Goal: Task Accomplishment & Management: Complete application form

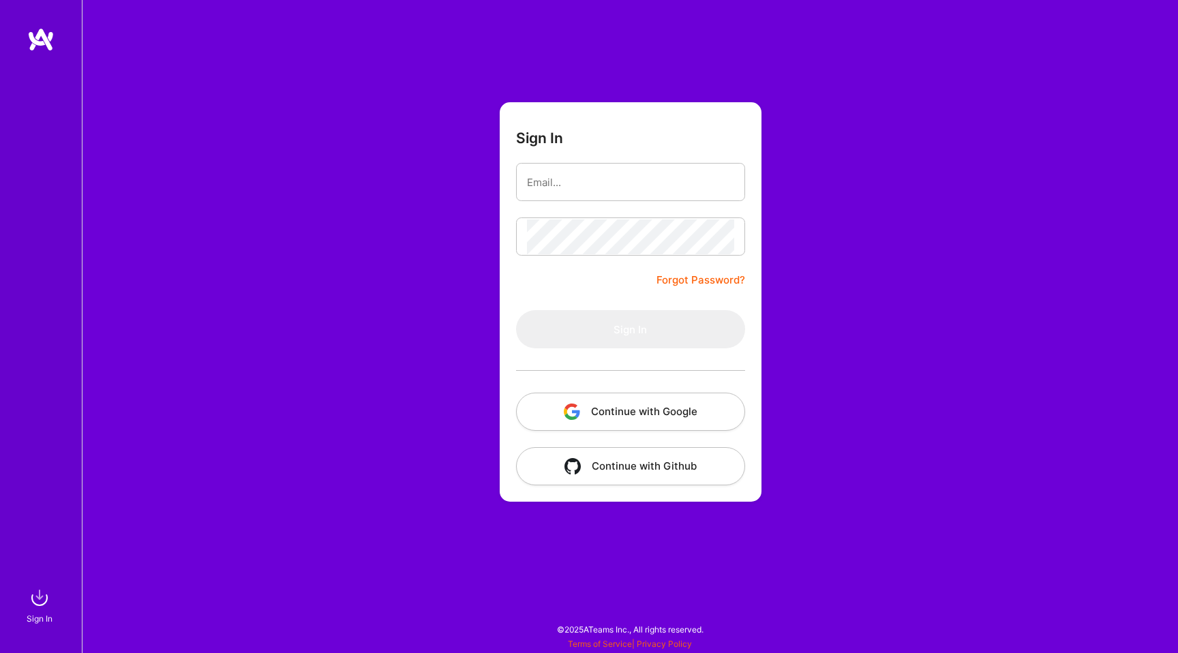
click at [651, 410] on button "Continue with Google" at bounding box center [630, 412] width 229 height 38
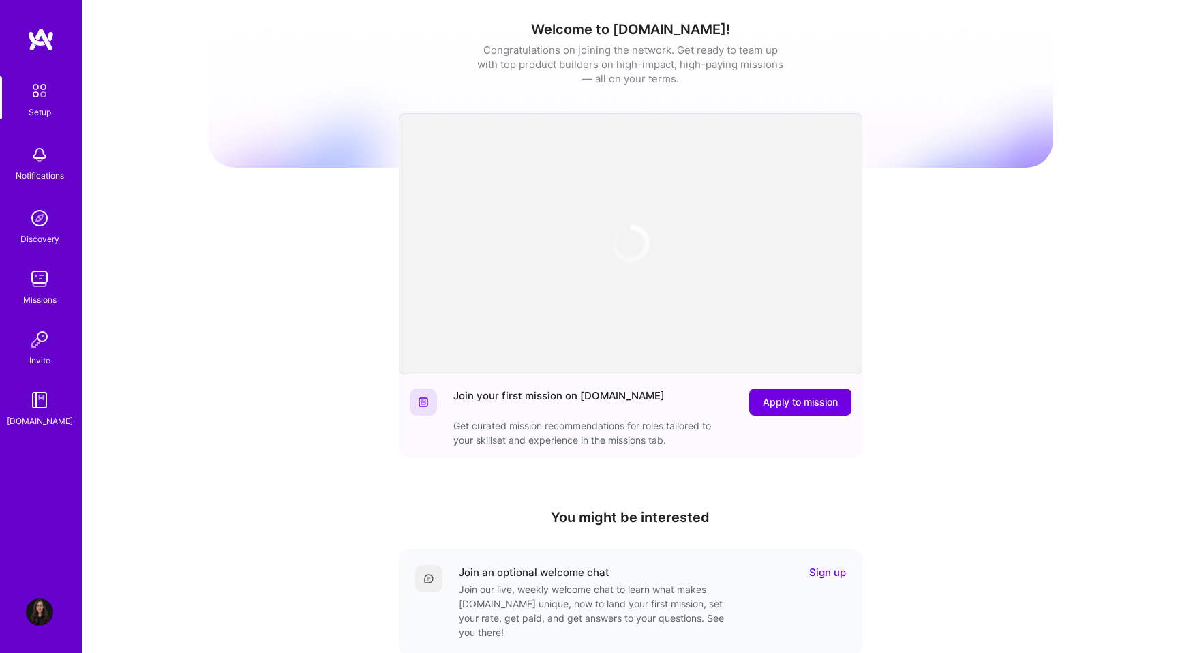
click at [45, 33] on img at bounding box center [40, 39] width 27 height 25
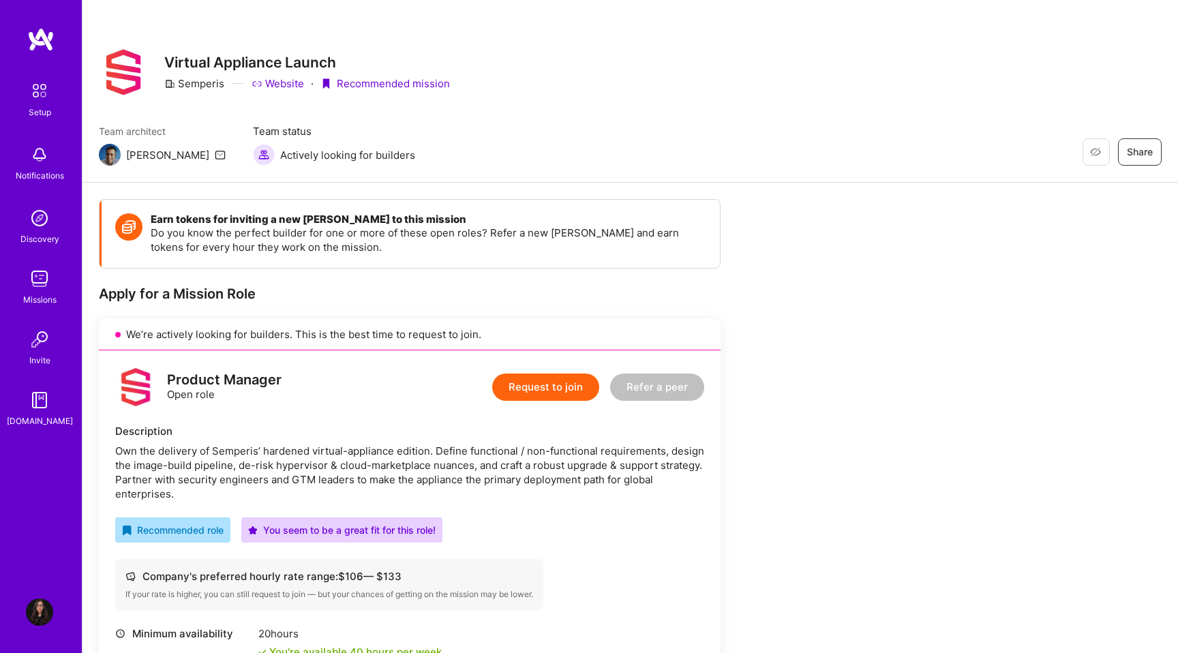
click at [541, 389] on button "Request to join" at bounding box center [545, 386] width 107 height 27
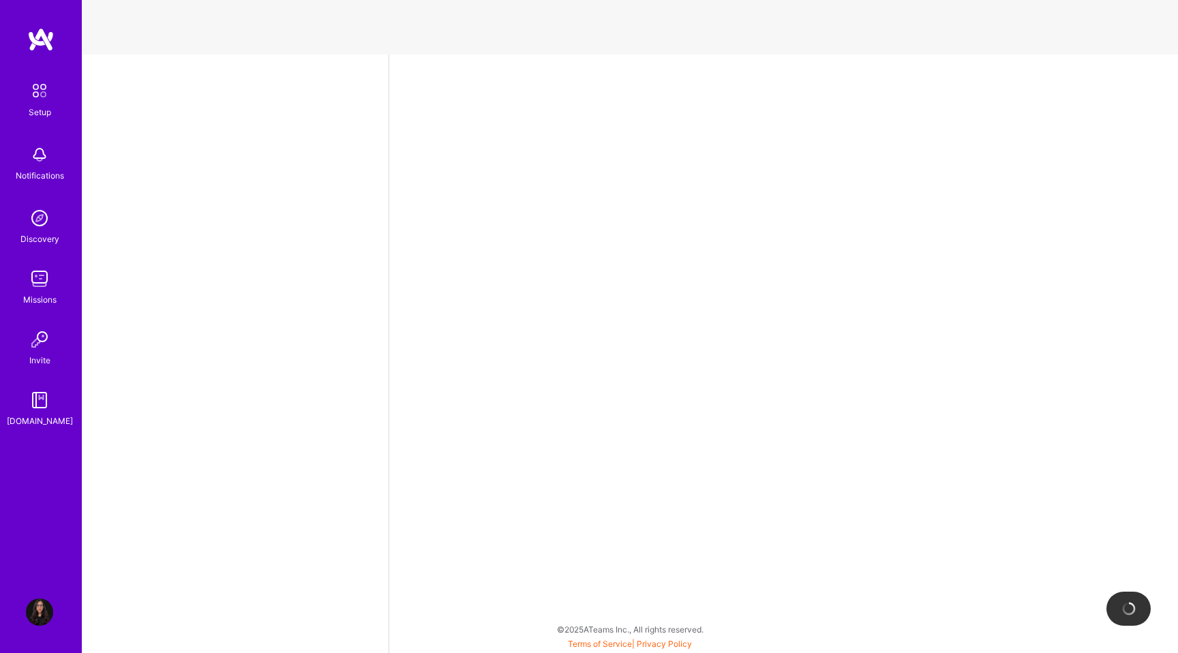
select select "PT"
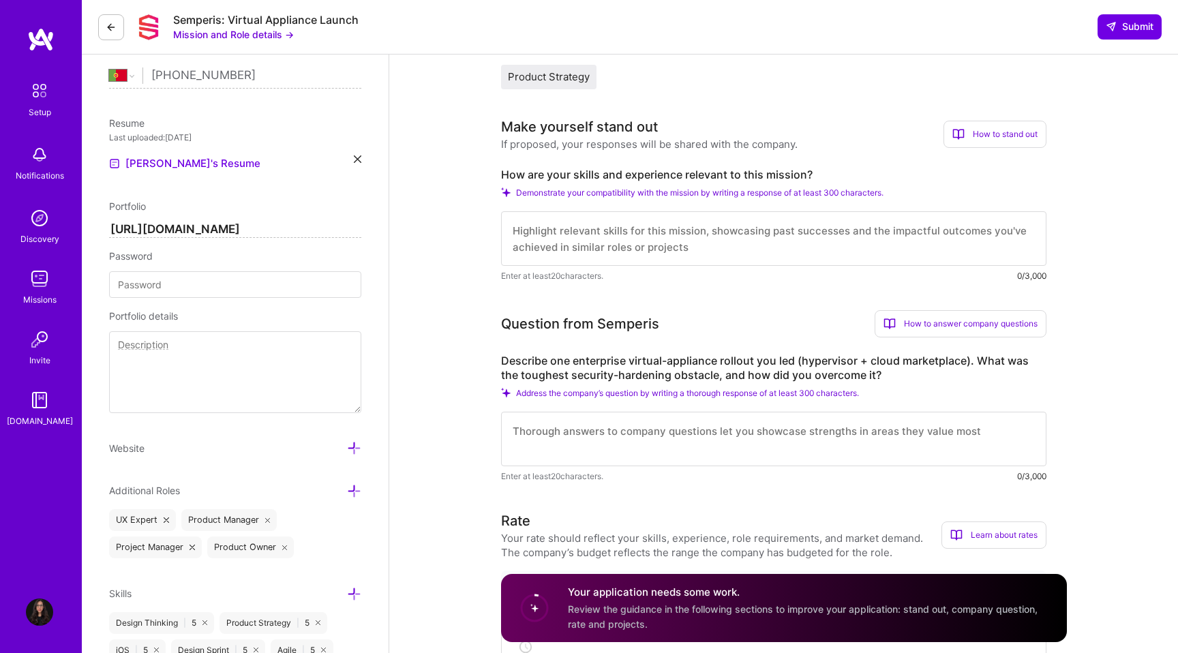
scroll to position [323, 0]
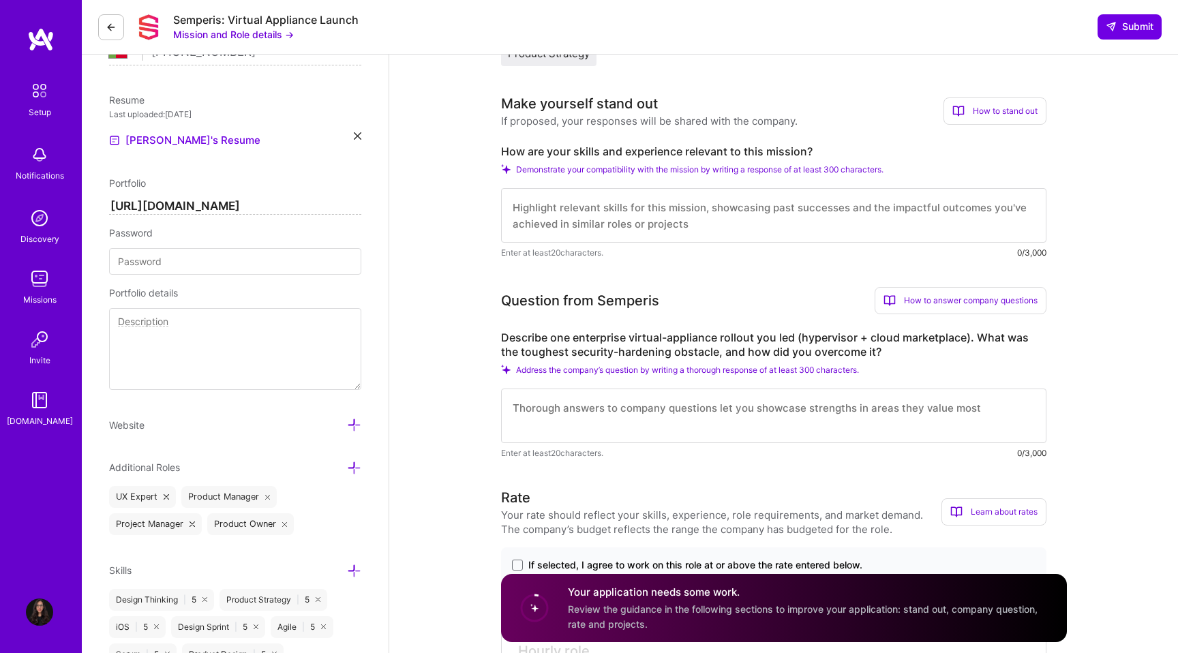
click at [651, 352] on label "Describe one enterprise virtual-appliance rollout you led (hypervisor + cloud m…" at bounding box center [773, 345] width 545 height 29
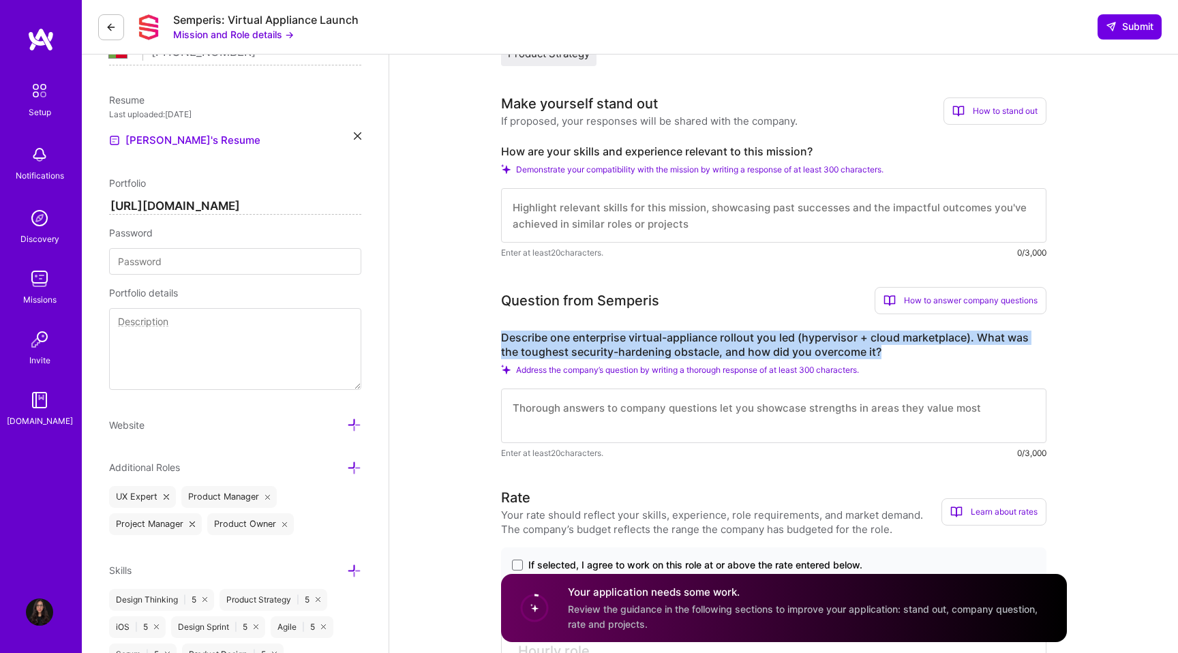
click at [651, 352] on label "Describe one enterprise virtual-appliance rollout you led (hypervisor + cloud m…" at bounding box center [773, 345] width 545 height 29
copy label "Describe one enterprise virtual-appliance rollout you led (hypervisor + cloud m…"
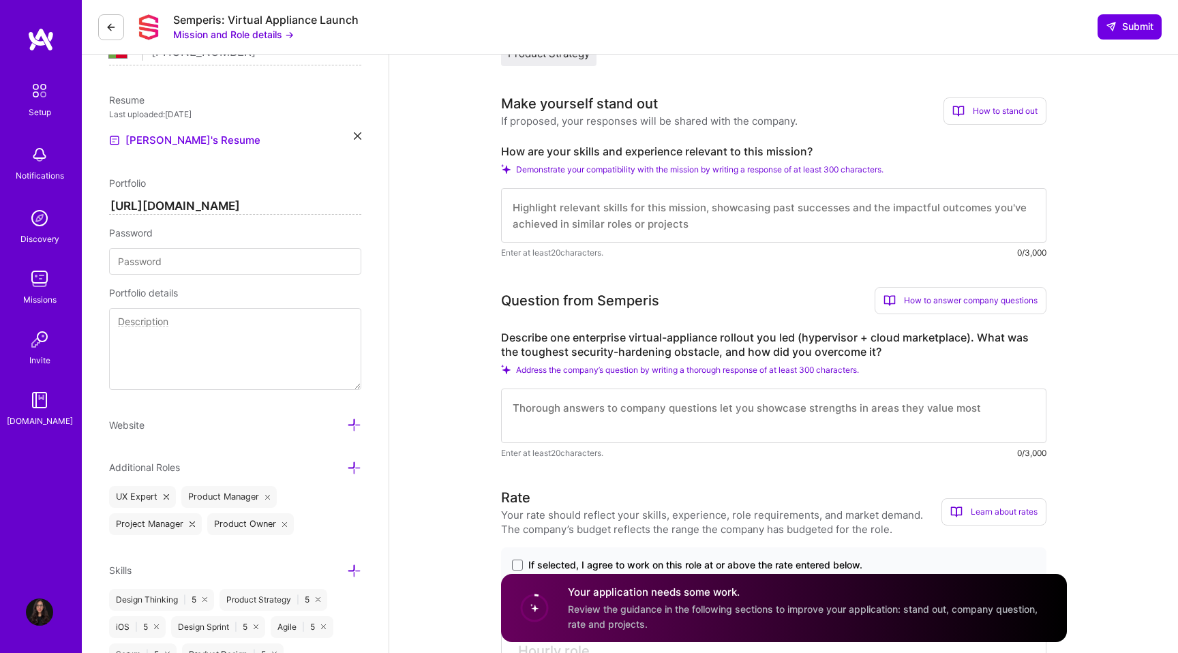
click at [517, 416] on textarea at bounding box center [773, 415] width 545 height 55
paste textarea "“While I haven’t rolled out a virtual appliance per se, I led the UX/UI design …"
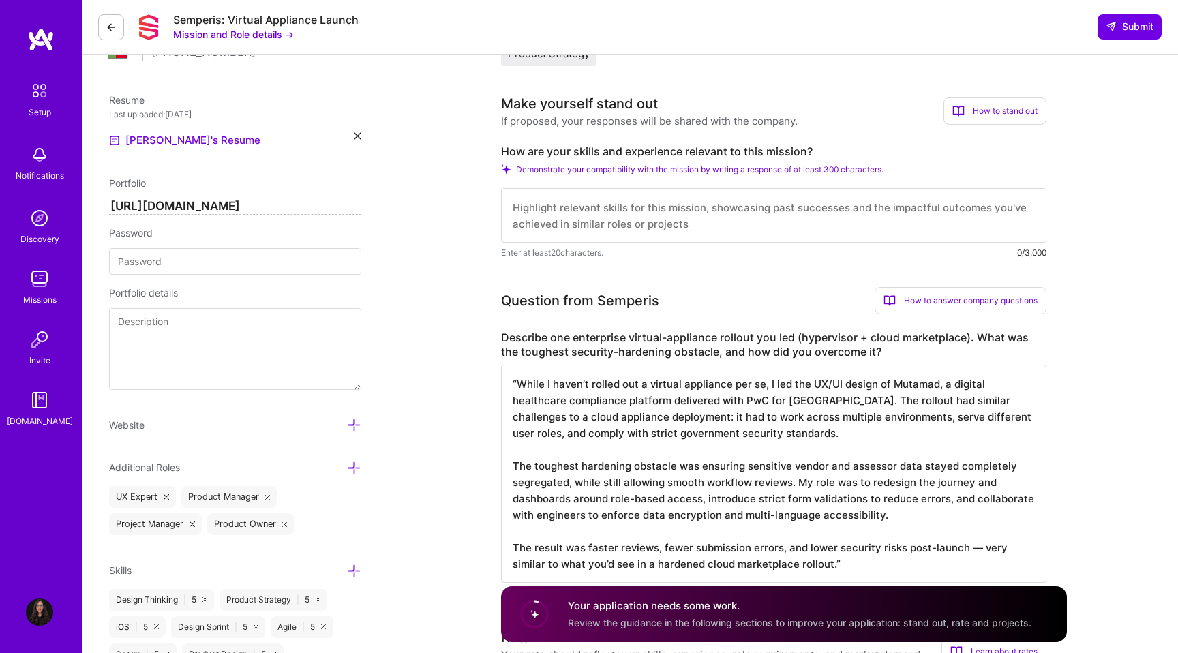
click at [518, 382] on textarea "“While I haven’t rolled out a virtual appliance per se, I led the UX/UI design …" at bounding box center [773, 474] width 545 height 218
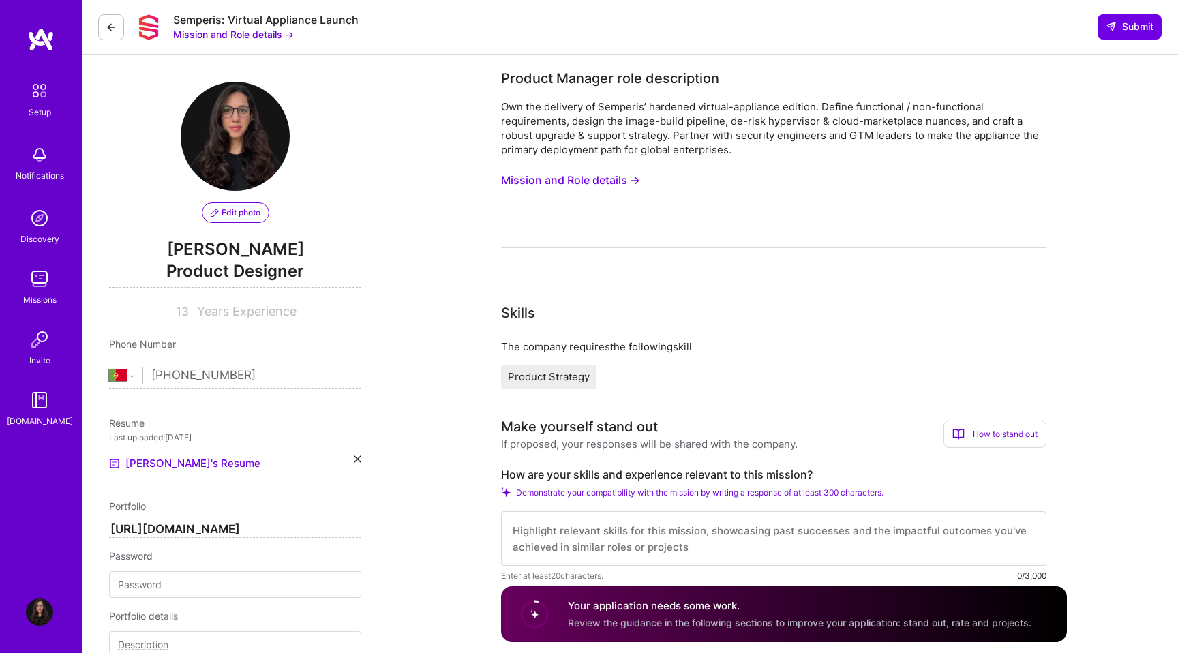
scroll to position [1, 0]
click at [553, 179] on button "Mission and Role details →" at bounding box center [570, 178] width 139 height 25
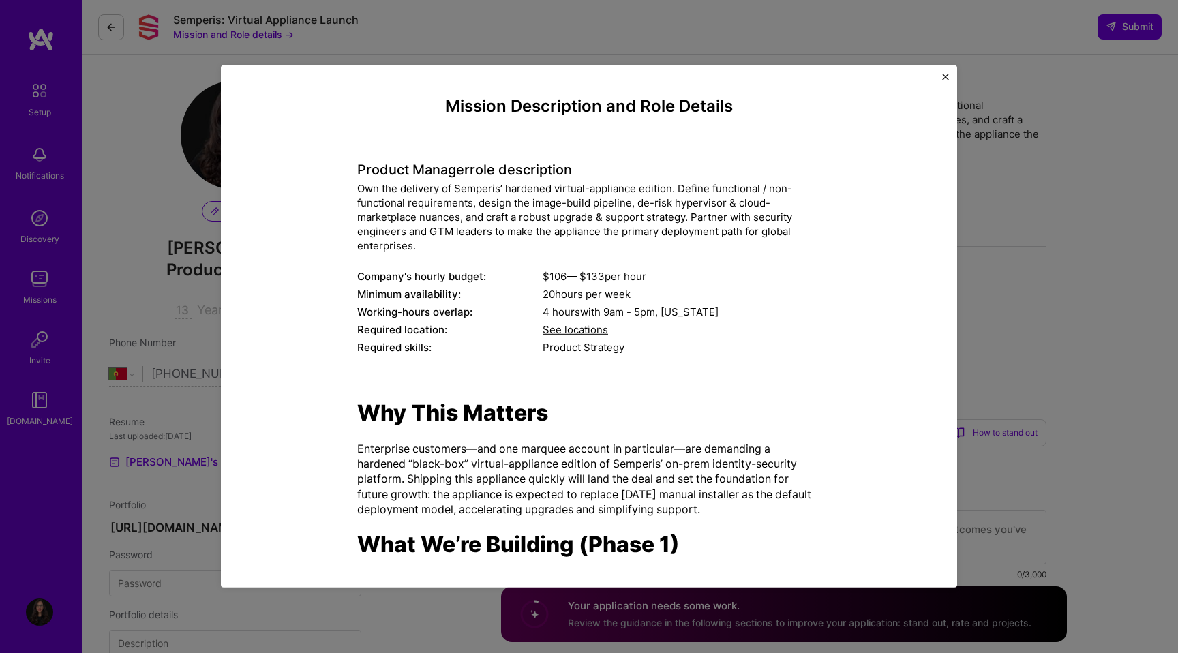
click at [445, 221] on div "Own the delivery of Semperis’ hardened virtual-appliance edition. Define functi…" at bounding box center [588, 217] width 463 height 72
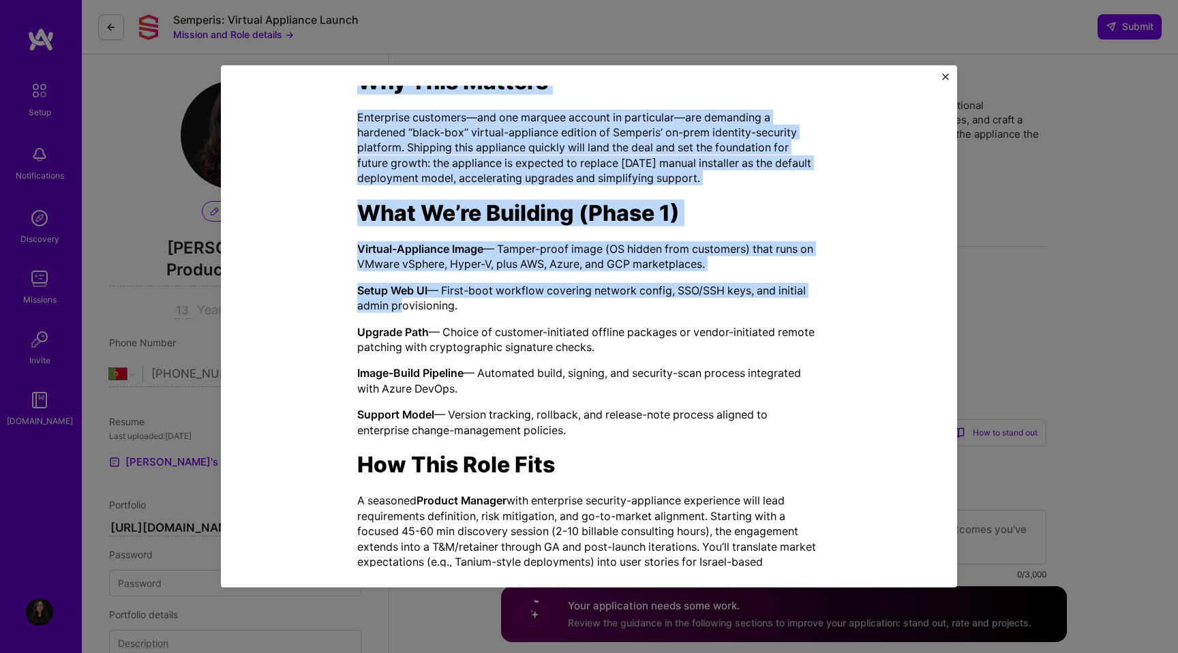
scroll to position [370, 0]
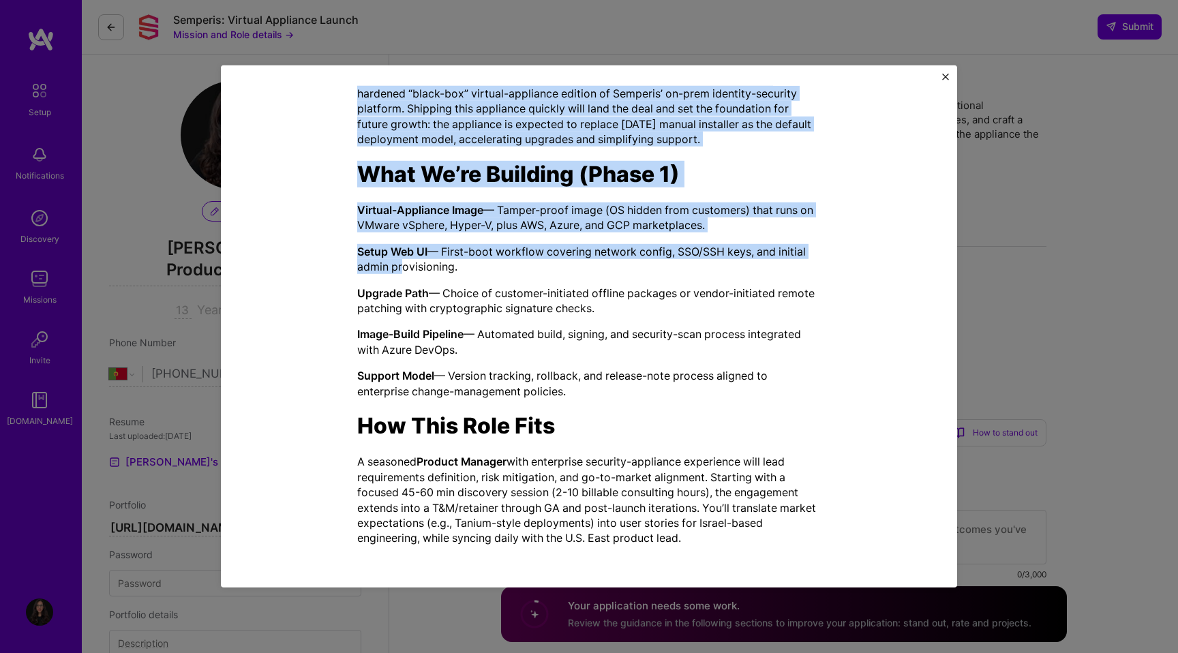
drag, startPoint x: 358, startPoint y: 169, endPoint x: 506, endPoint y: 570, distance: 427.3
click at [506, 570] on div "Mission Description and Role Details Product Manager role description Own the d…" at bounding box center [589, 326] width 736 height 522
copy div "Loremip Dolorsi amet consectetur Adi eli seddoeiu te Incididu’ utlabore etdolor…"
click at [945, 80] on img "Close" at bounding box center [945, 77] width 7 height 7
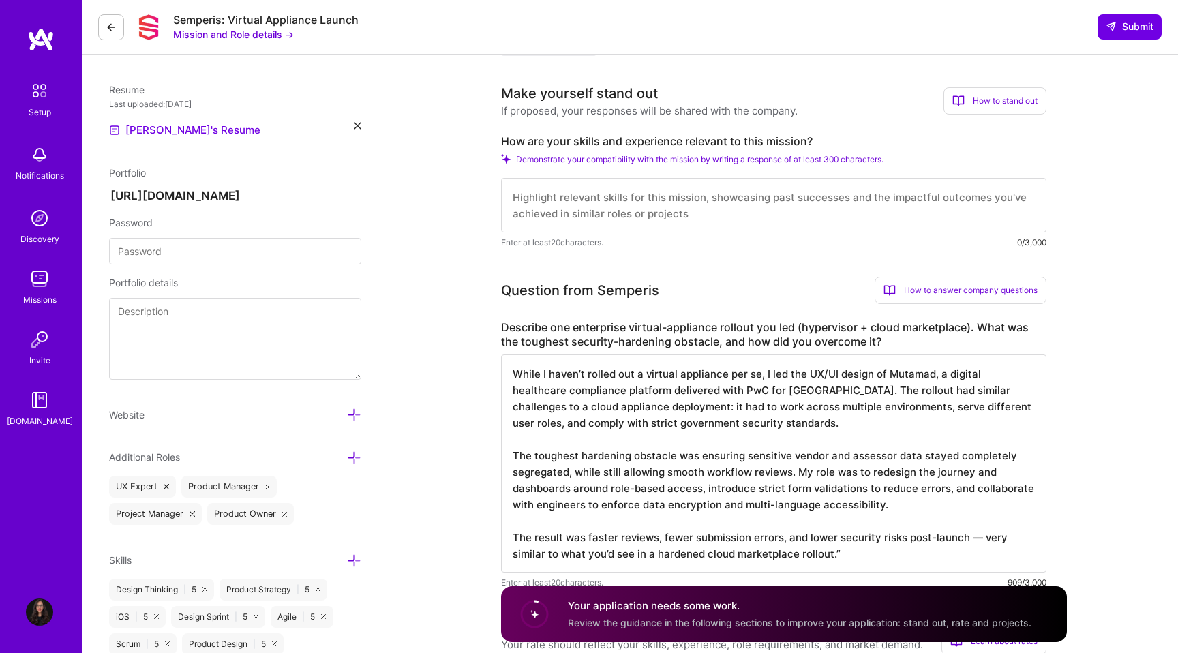
scroll to position [336, 0]
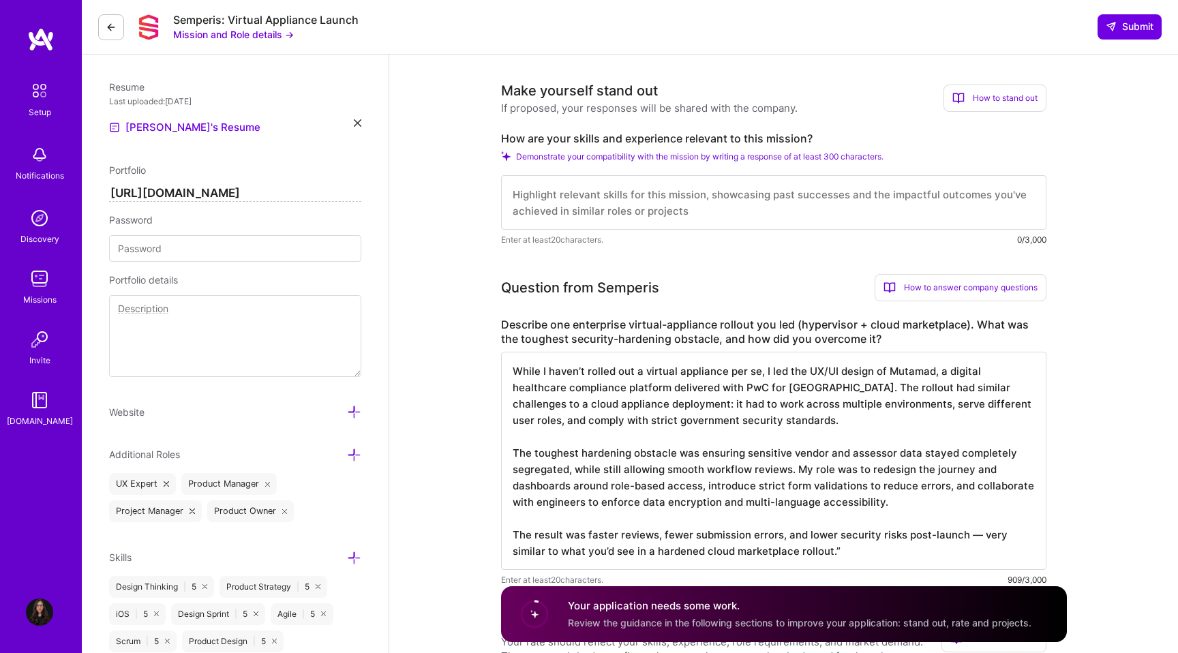
click at [583, 138] on label "How are your skills and experience relevant to this mission?" at bounding box center [773, 139] width 545 height 14
copy label "How are your skills and experience relevant to this mission?"
click at [532, 328] on label "Describe one enterprise virtual-appliance rollout you led (hypervisor + cloud m…" at bounding box center [773, 332] width 545 height 29
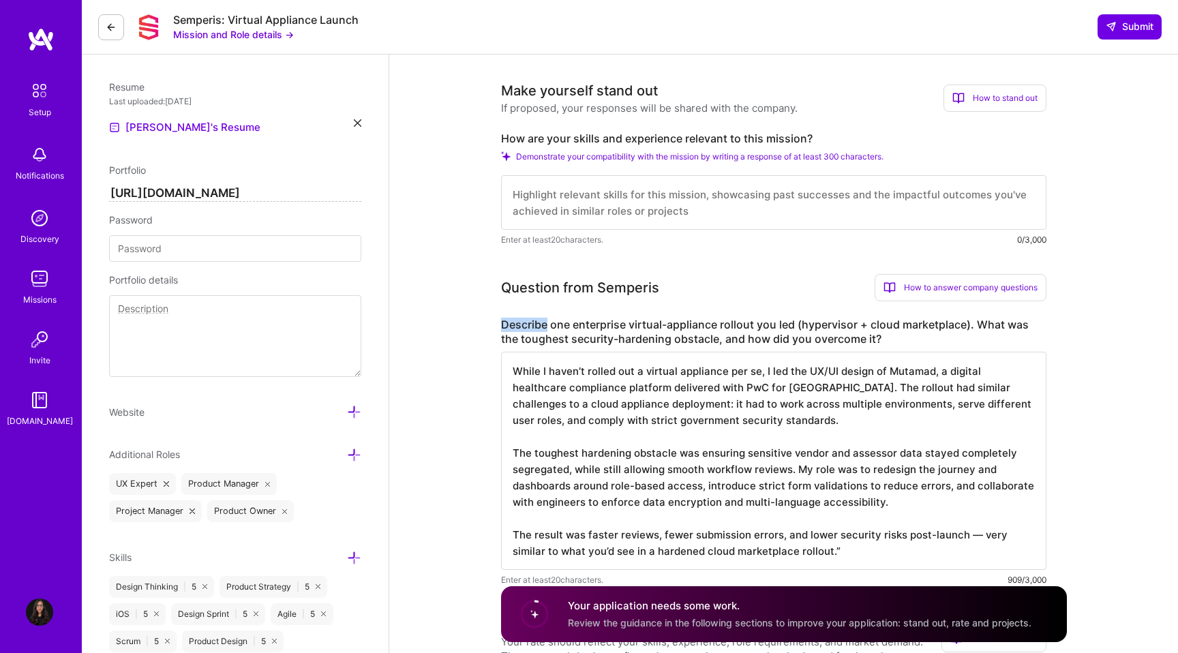
click at [532, 328] on label "Describe one enterprise virtual-appliance rollout you led (hypervisor + cloud m…" at bounding box center [773, 332] width 545 height 29
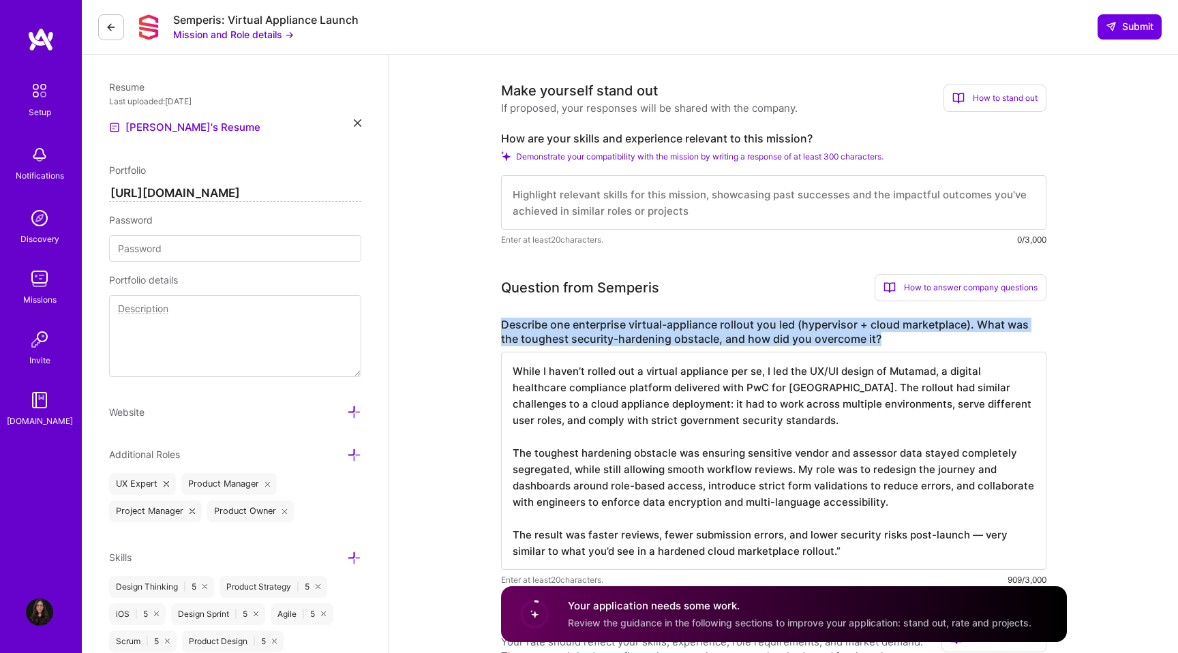
click at [532, 328] on label "Describe one enterprise virtual-appliance rollout you led (hypervisor + cloud m…" at bounding box center [773, 332] width 545 height 29
copy label "Describe one enterprise virtual-appliance rollout you led (hypervisor + cloud m…"
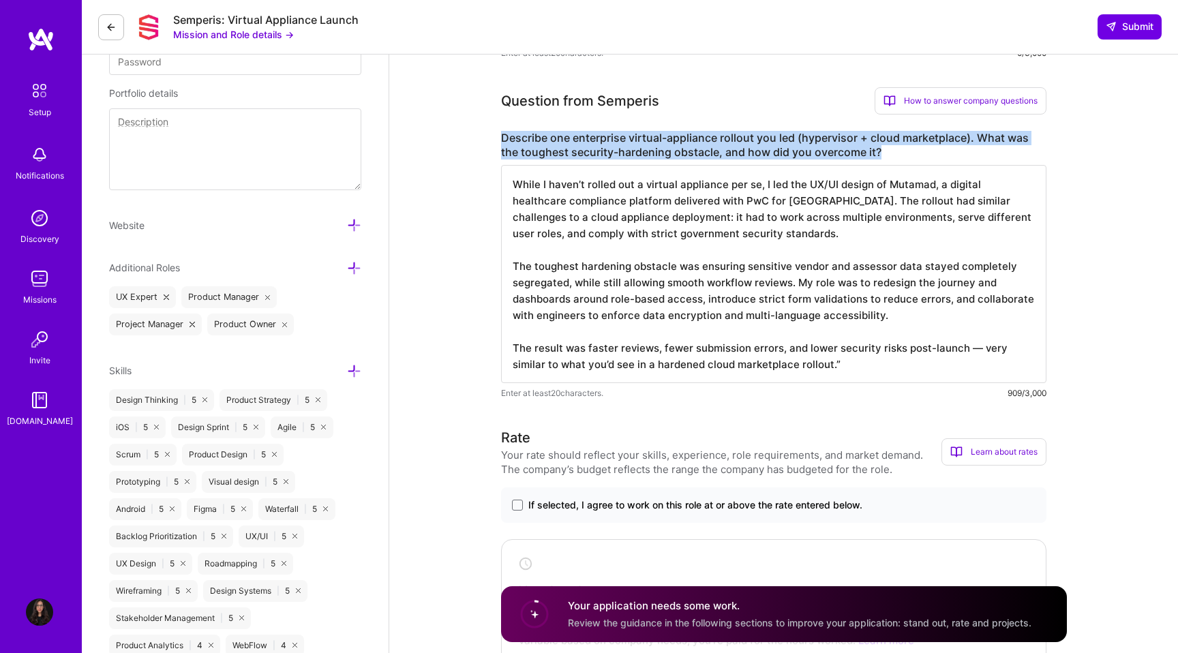
scroll to position [1, 0]
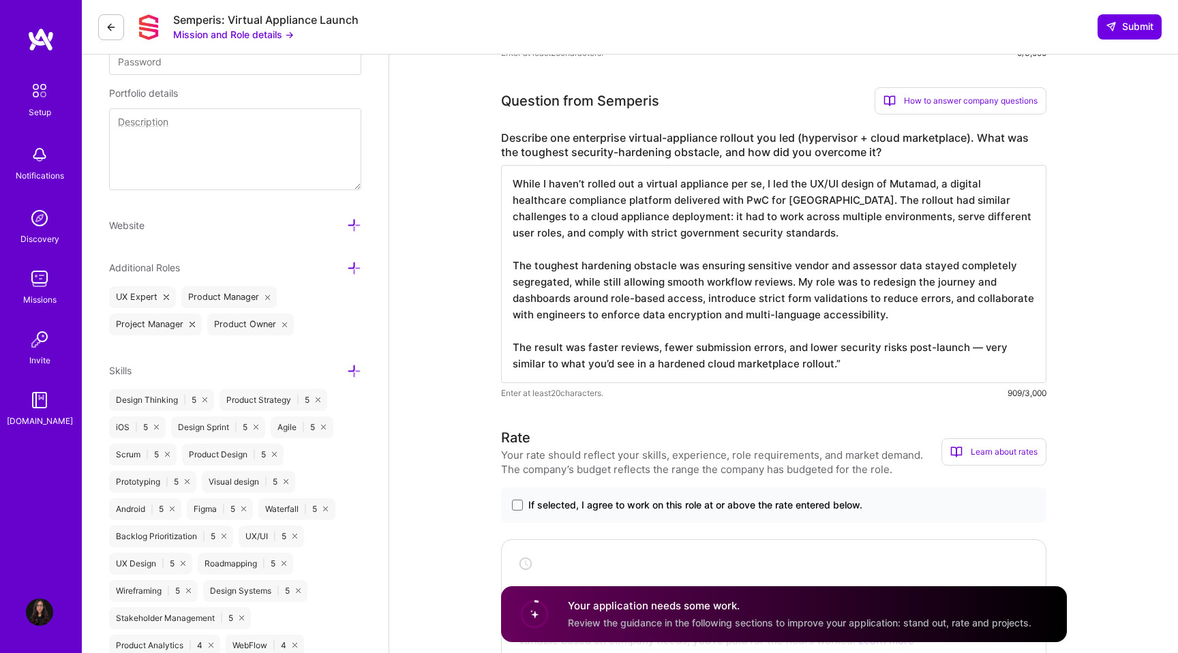
click at [537, 205] on textarea "While I haven’t rolled out a virtual appliance per se, I led the UX/UI design o…" at bounding box center [773, 274] width 545 height 218
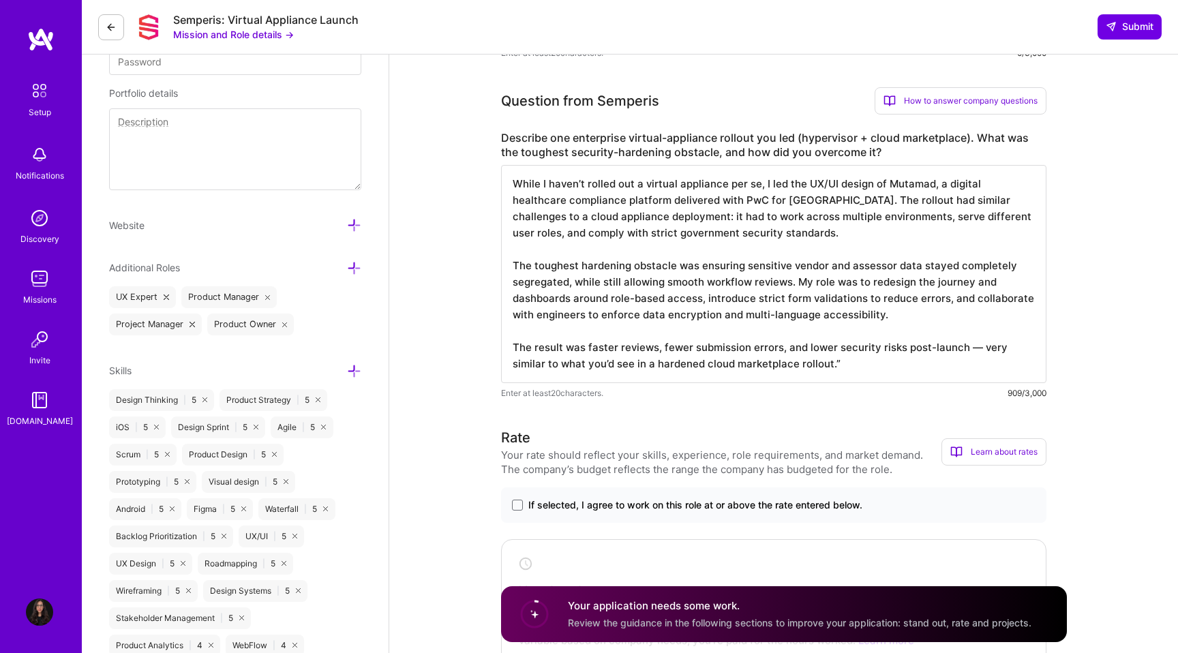
paste textarea "lo ipsu dol sita consect ad elitse, doeiusmod TemP inc ut-labo etdoloremag aliq…"
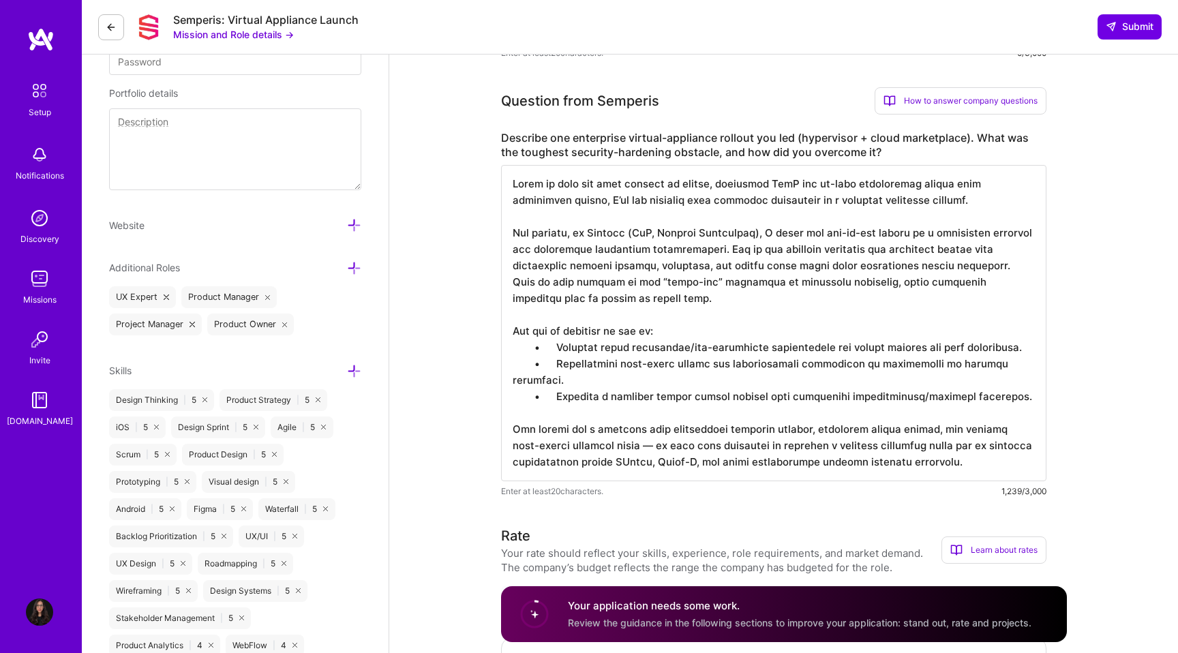
type textarea "Lorem ip dolo sit amet consect ad elitse, doeiusmod TemP inc ut-labo etdolorema…"
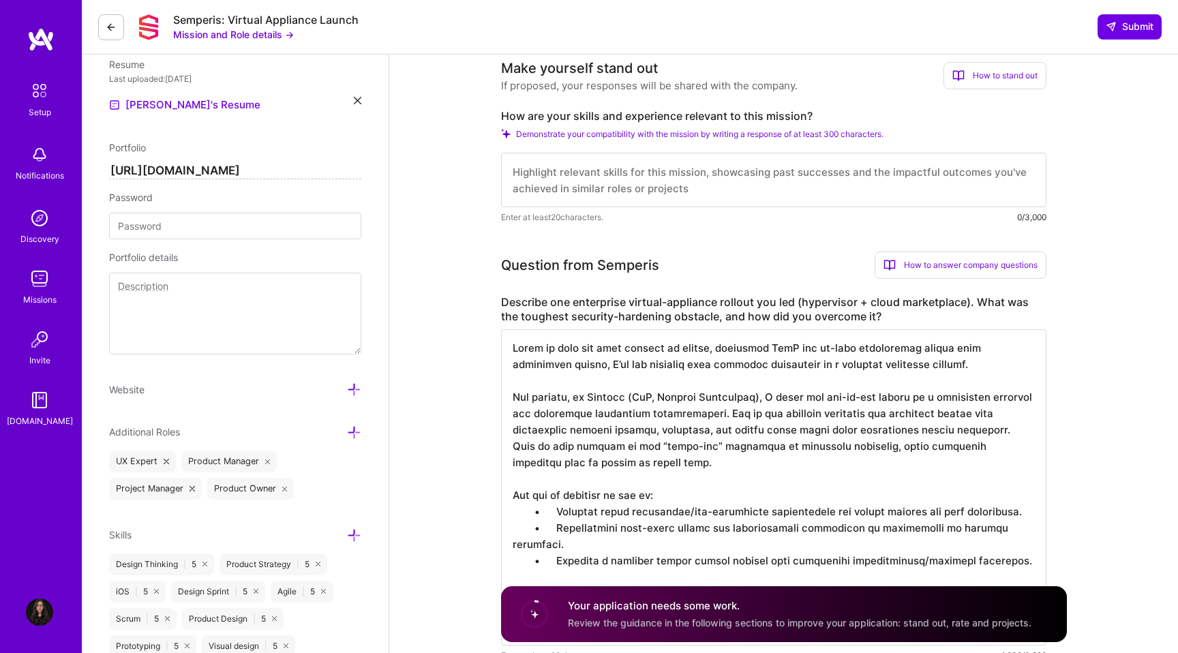
scroll to position [354, 0]
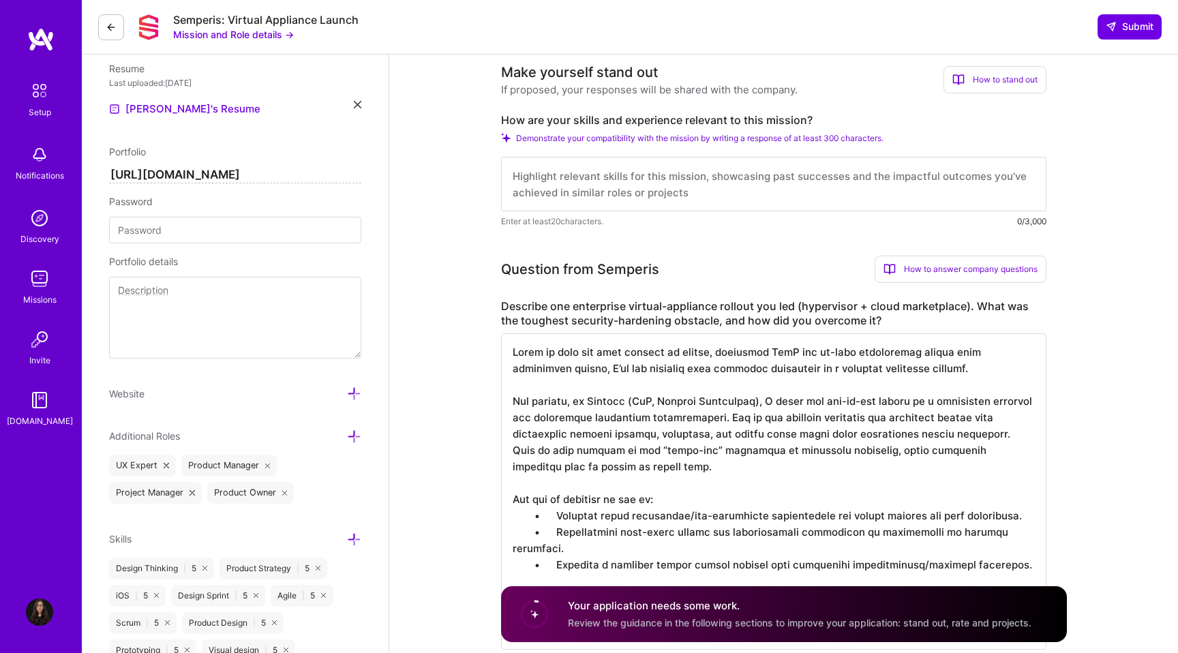
click at [556, 191] on textarea at bounding box center [773, 184] width 545 height 55
paste textarea "L ipsum d sitame consectetu ad elitsed doeiusmodt, IN, utl etdolo magnaaliqu en…"
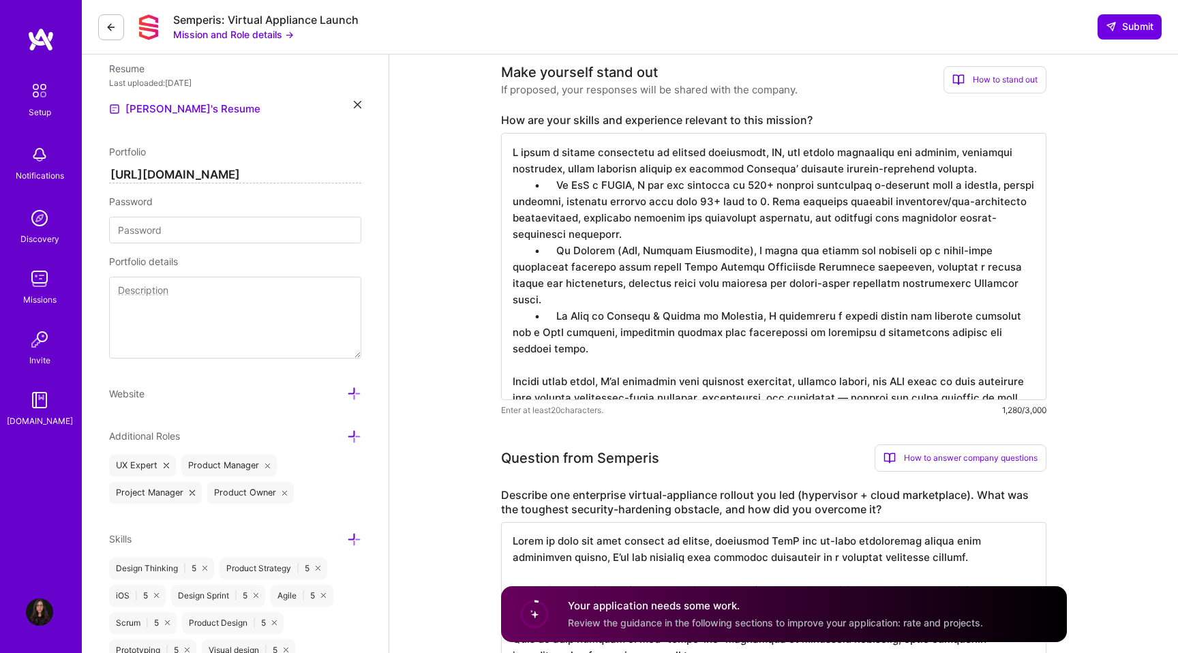
type textarea "L ipsum d sitame consectetu ad elitsed doeiusmodt, IN, utl etdolo magnaaliqu en…"
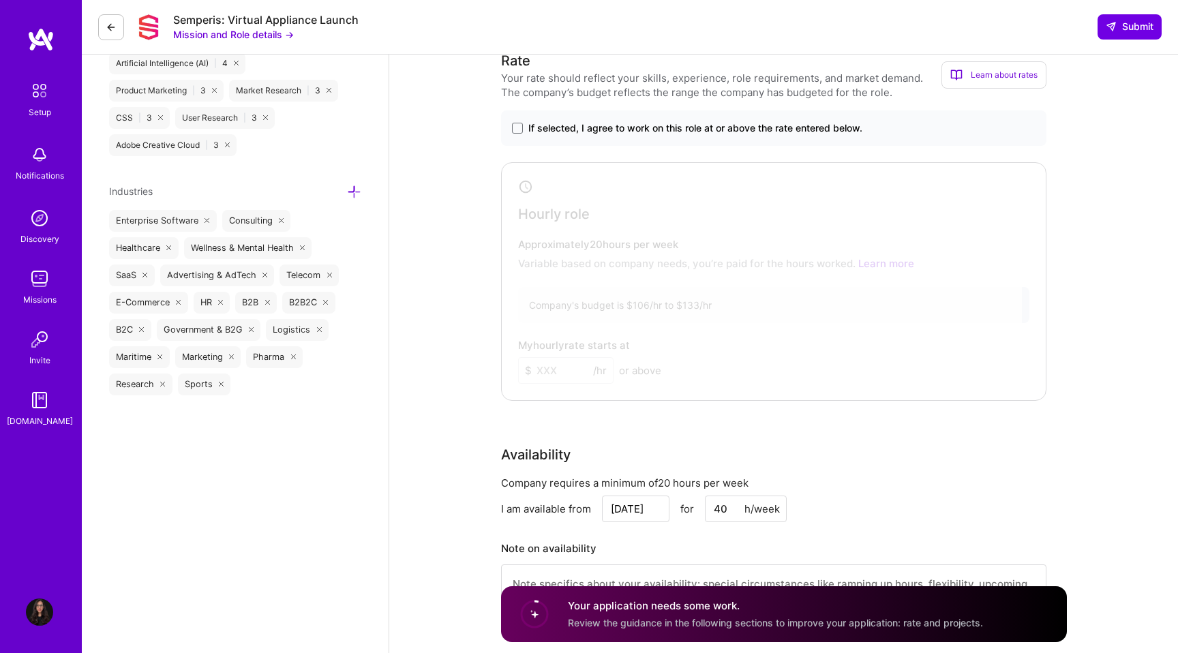
scroll to position [1182, 0]
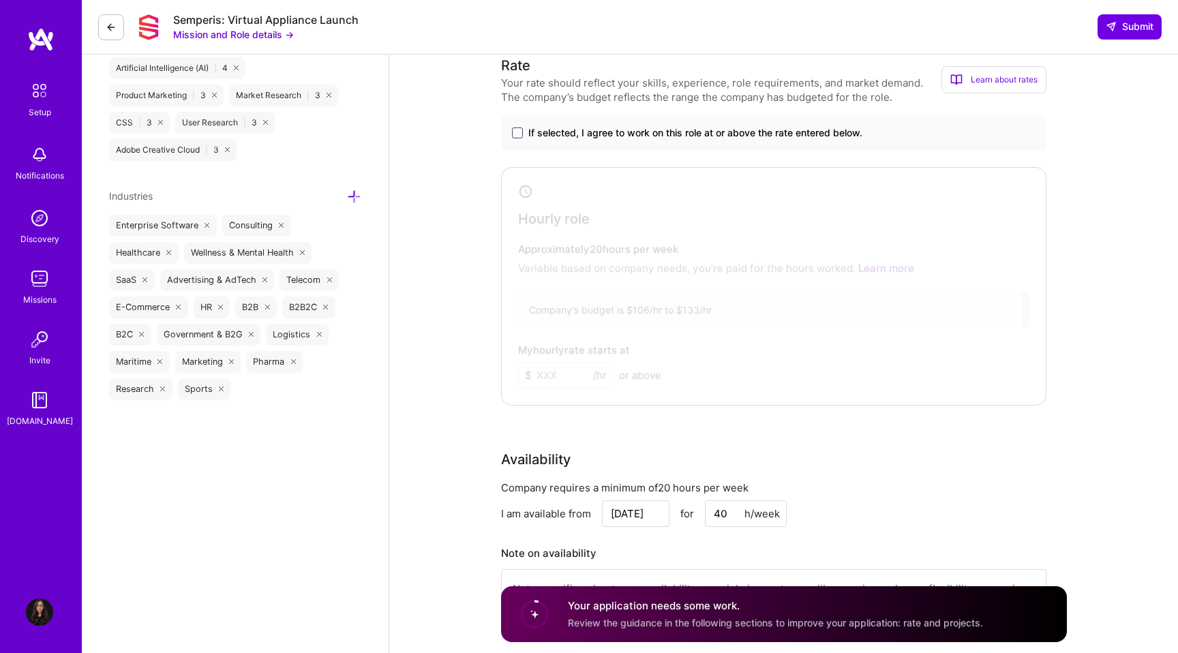
click at [519, 130] on span at bounding box center [517, 132] width 11 height 11
click at [0, 0] on input "If selected, I agree to work on this role at or above the rate entered below." at bounding box center [0, 0] width 0 height 0
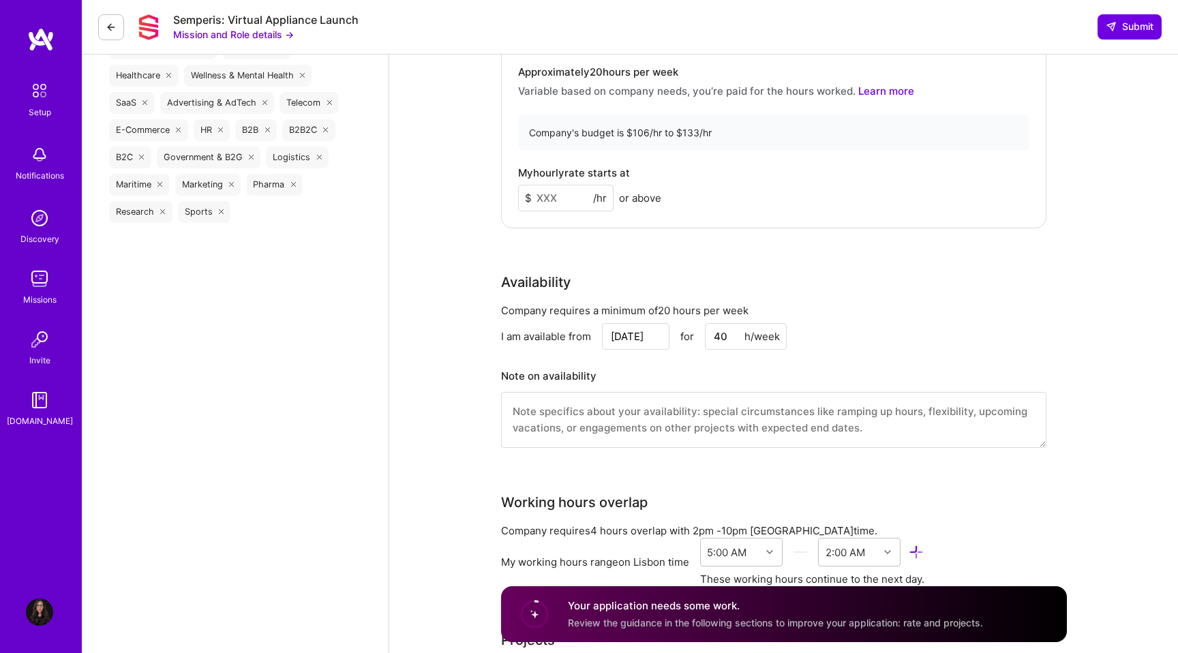
scroll to position [1360, 0]
click at [555, 198] on input at bounding box center [565, 196] width 95 height 27
type input "110"
click at [456, 234] on div "Product Manager role description Own the delivery of [PERSON_NAME]’ hardened vi…" at bounding box center [783, 108] width 788 height 2828
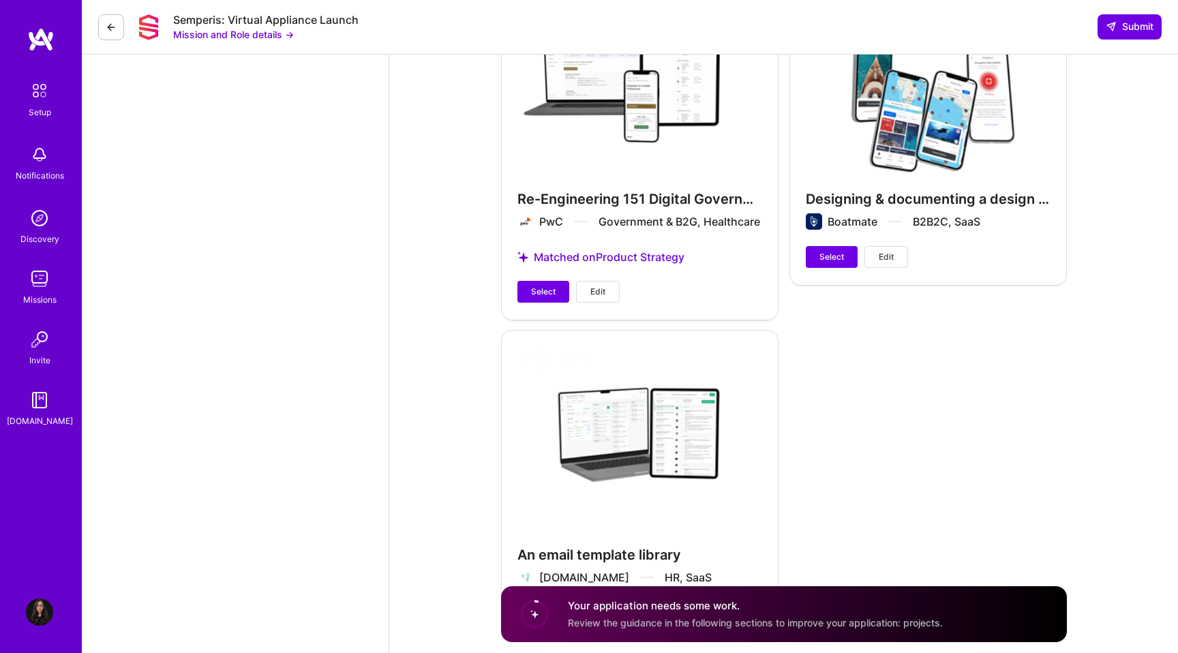
scroll to position [2173, 0]
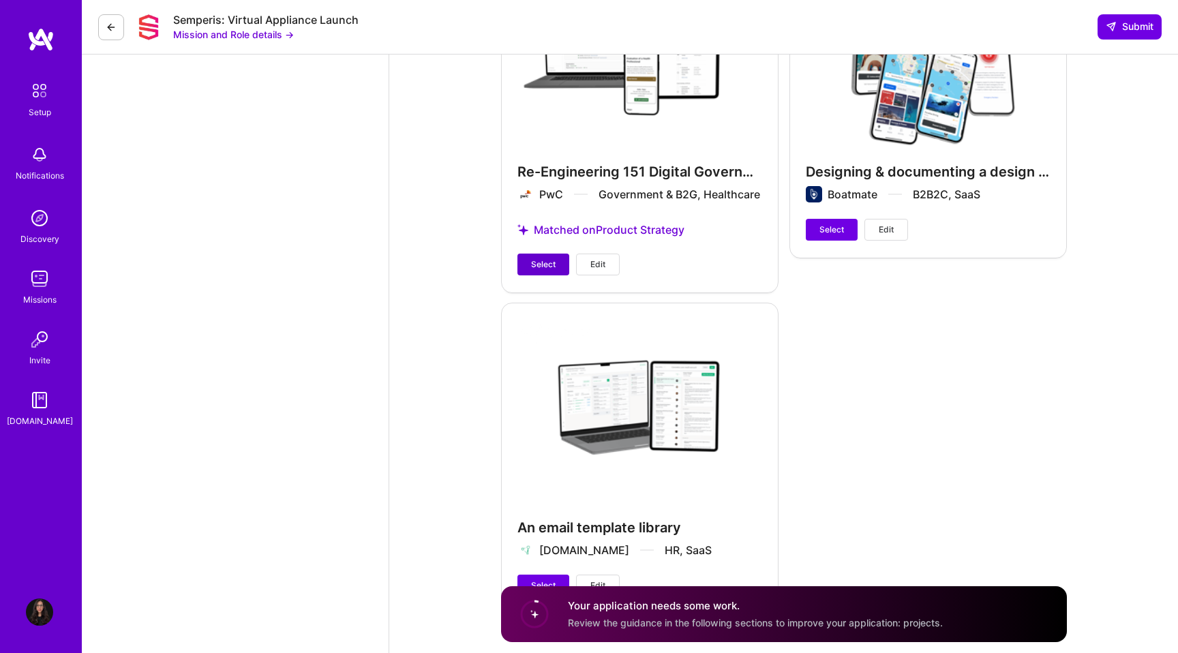
click at [544, 268] on span "Select" at bounding box center [543, 264] width 25 height 12
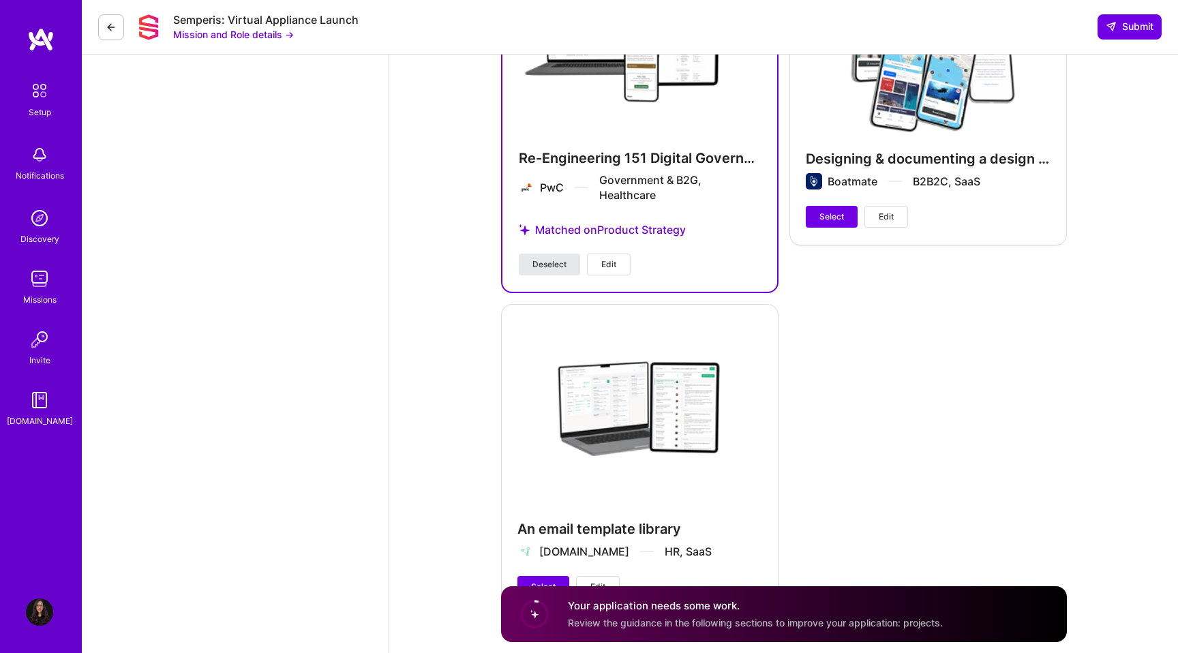
scroll to position [2231, 0]
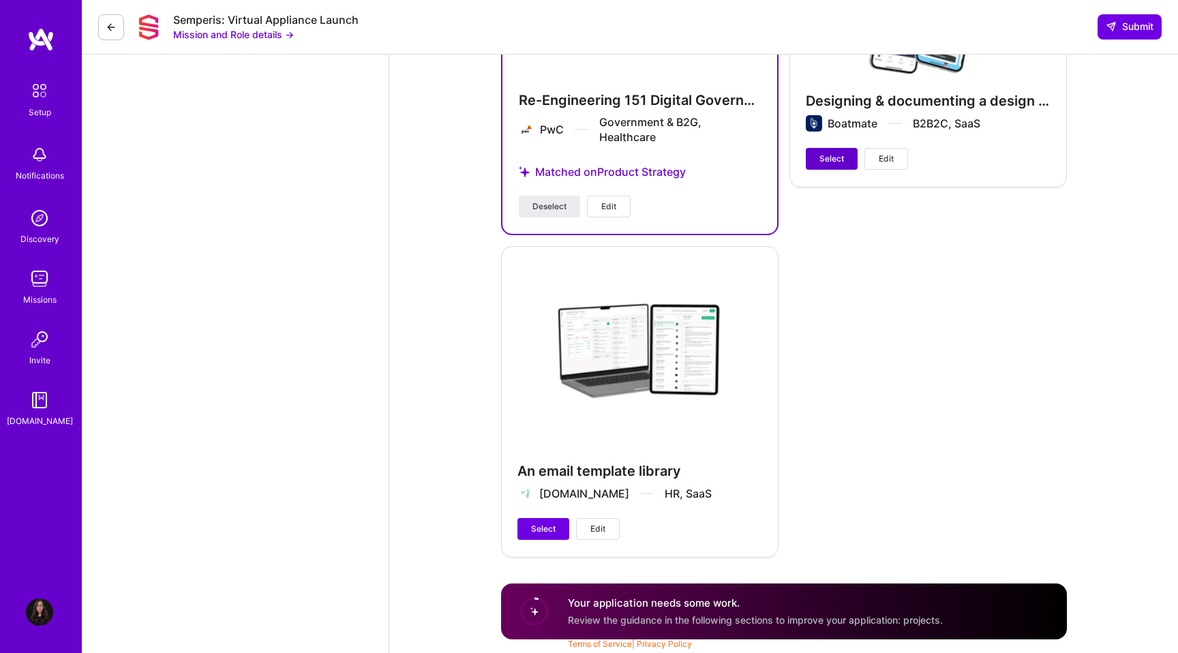
click at [823, 156] on span "Select" at bounding box center [831, 159] width 25 height 12
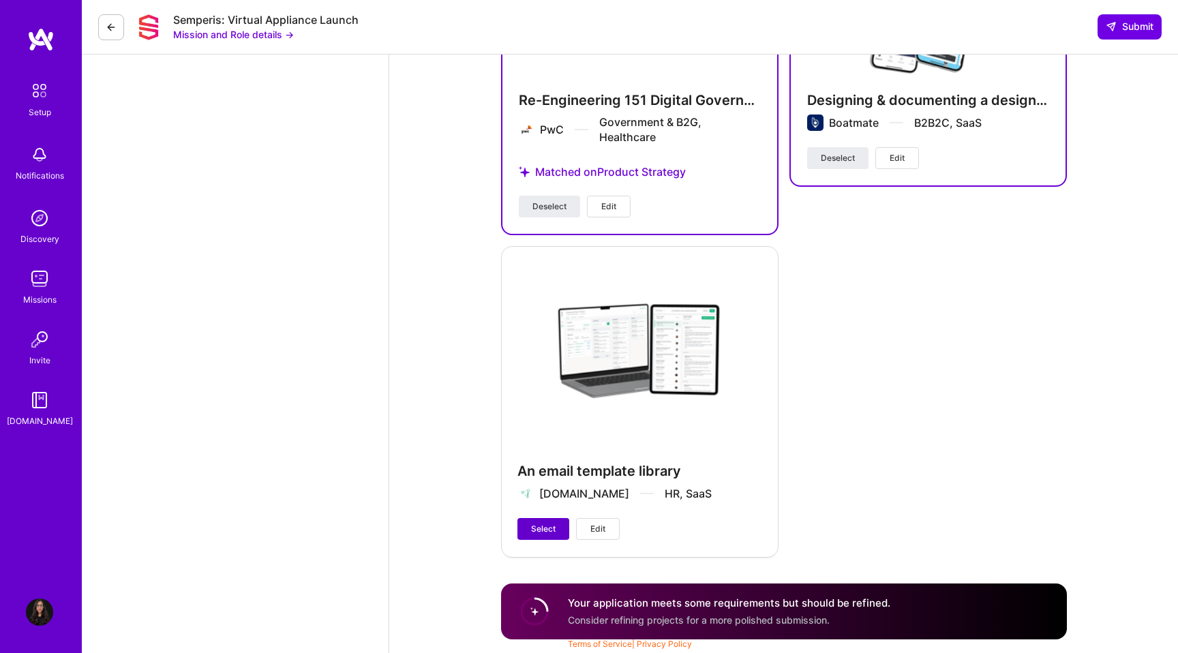
click at [532, 527] on span "Select" at bounding box center [543, 529] width 25 height 12
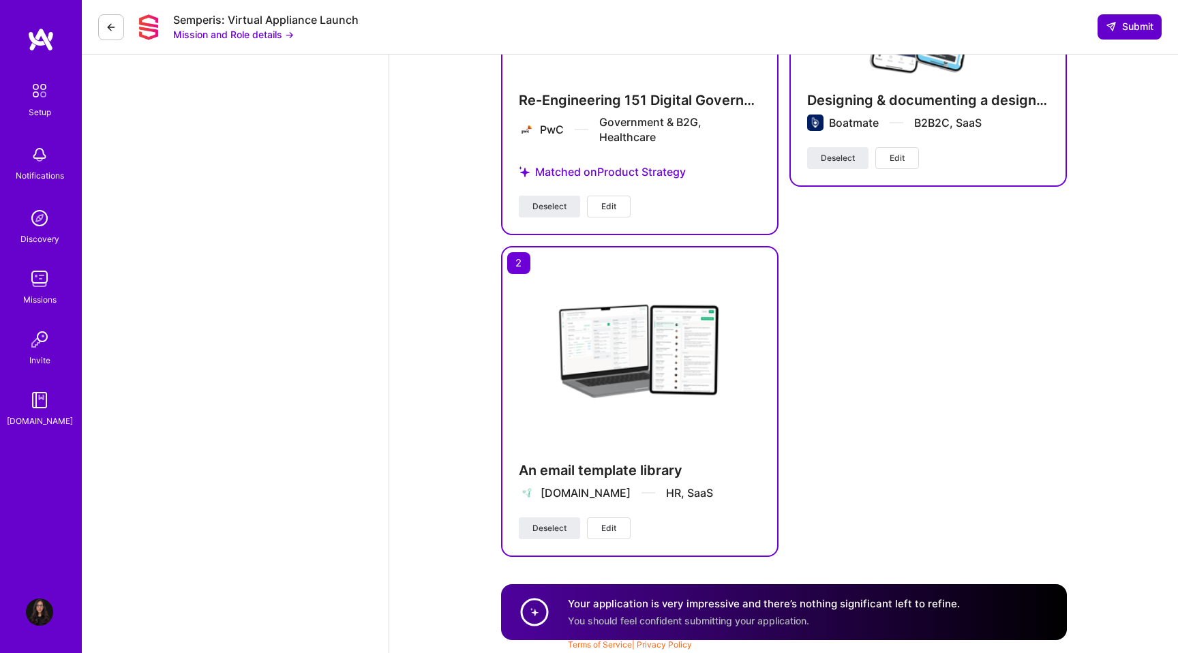
click at [1131, 29] on span "Submit" at bounding box center [1129, 27] width 48 height 14
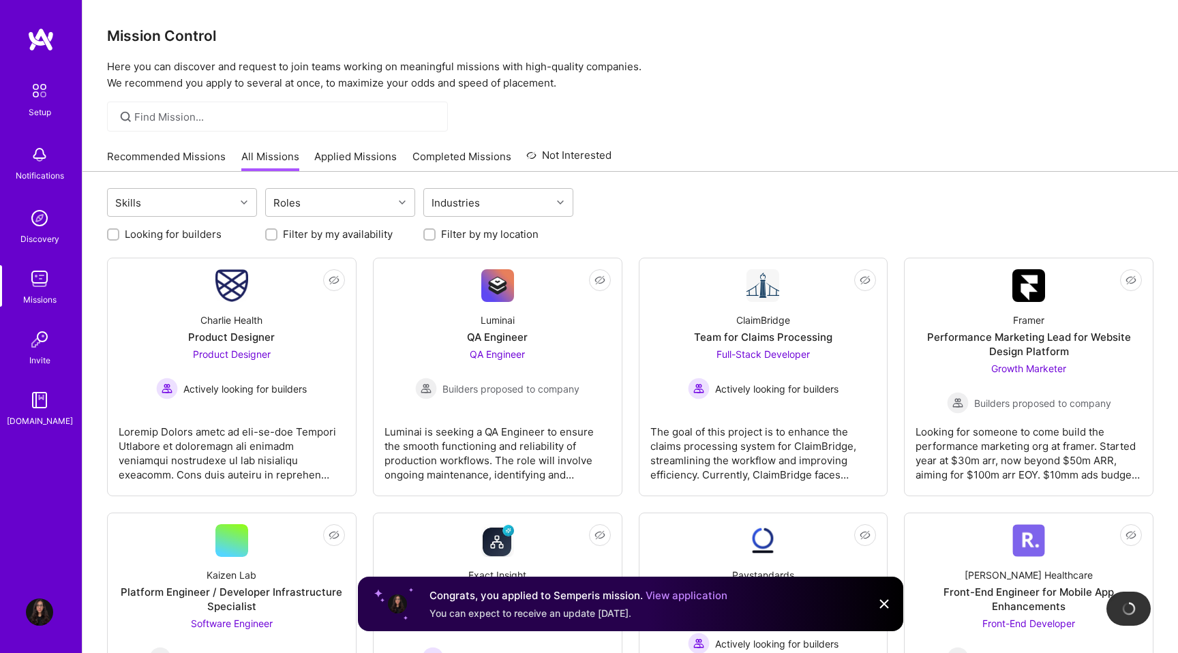
click at [162, 158] on link "Recommended Missions" at bounding box center [166, 160] width 119 height 22
